Goal: Task Accomplishment & Management: Manage account settings

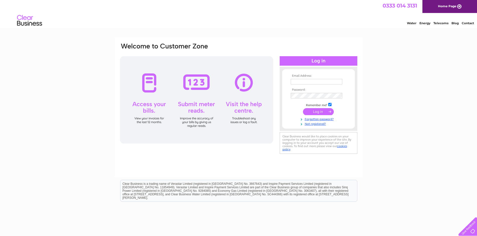
type input "[EMAIL_ADDRESS][DOMAIN_NAME]"
click at [323, 115] on input "submit" at bounding box center [318, 111] width 31 height 7
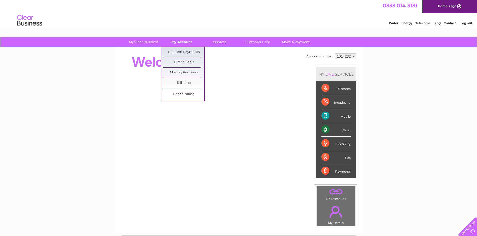
click at [179, 42] on link "My Account" at bounding box center [181, 42] width 41 height 9
click at [177, 50] on link "Bills and Payments" at bounding box center [183, 52] width 41 height 10
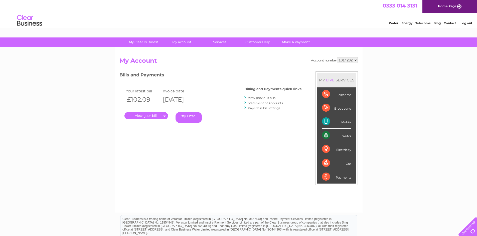
click at [145, 116] on link "." at bounding box center [146, 115] width 44 height 7
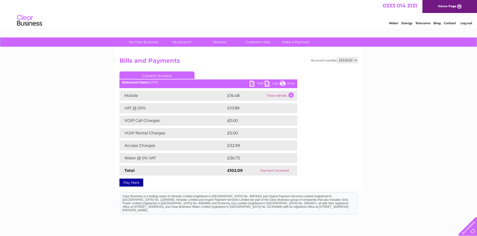
click at [259, 85] on link "PDF" at bounding box center [256, 84] width 15 height 7
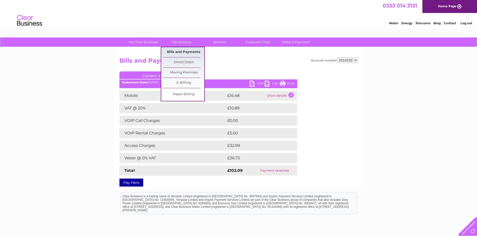
click at [183, 51] on link "Bills and Payments" at bounding box center [183, 52] width 41 height 10
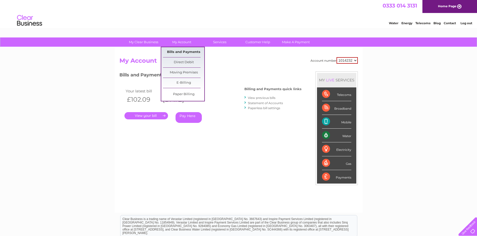
click at [182, 51] on link "Bills and Payments" at bounding box center [183, 52] width 41 height 10
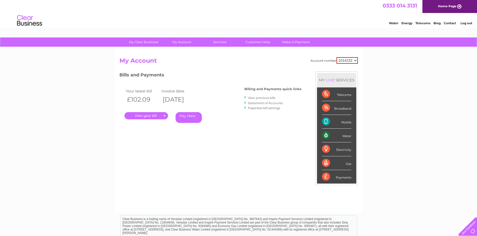
click at [270, 99] on link "View previous bills" at bounding box center [262, 98] width 28 height 4
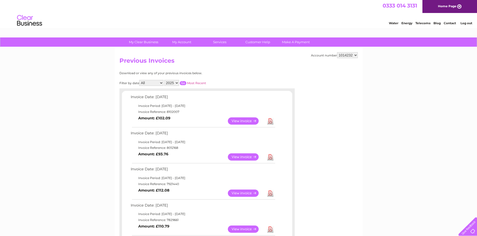
click at [244, 157] on link "View" at bounding box center [246, 157] width 37 height 7
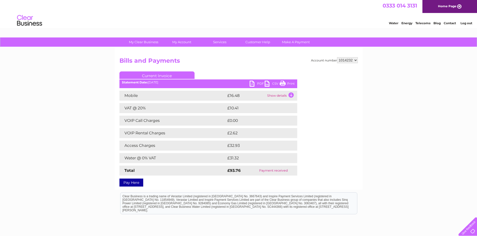
click at [258, 83] on link "PDF" at bounding box center [256, 84] width 15 height 7
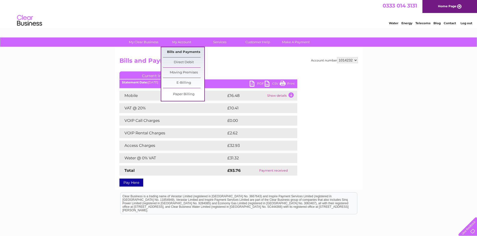
click at [188, 51] on link "Bills and Payments" at bounding box center [183, 52] width 41 height 10
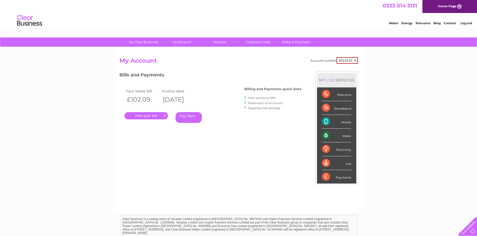
click at [253, 98] on link "View previous bills" at bounding box center [262, 98] width 28 height 4
